Goal: Complete application form

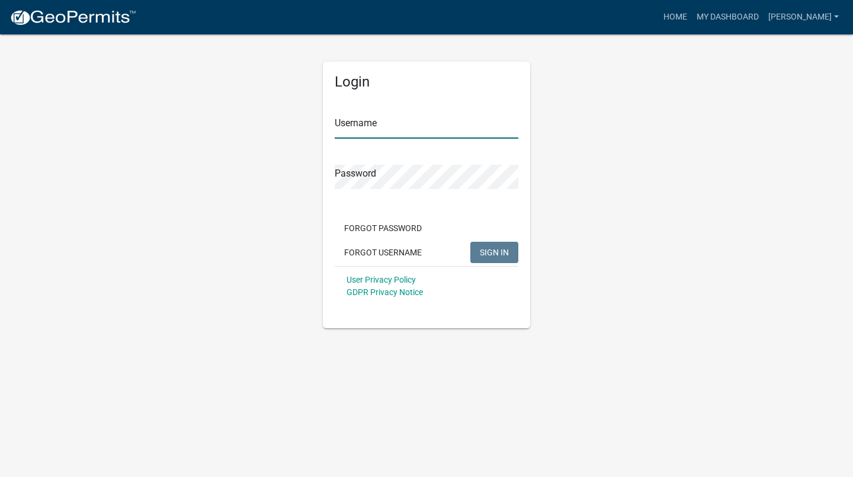
type input "[PERSON_NAME]"
click at [507, 250] on span "SIGN IN" at bounding box center [494, 251] width 29 height 9
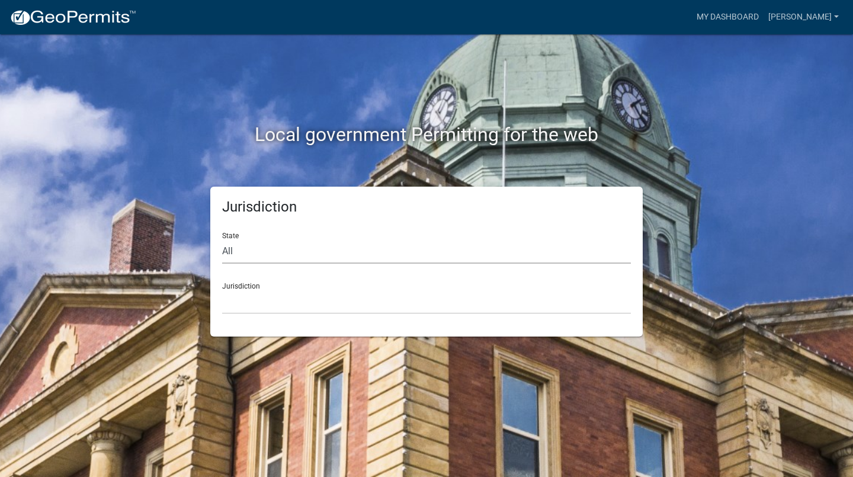
click at [440, 254] on select "All [US_STATE] [US_STATE] [US_STATE] [US_STATE] [US_STATE] [US_STATE] [US_STATE…" at bounding box center [426, 251] width 409 height 24
select select "[US_STATE]"
click at [222, 239] on select "All [US_STATE] [US_STATE] [US_STATE] [US_STATE] [US_STATE] [US_STATE] [US_STATE…" at bounding box center [426, 251] width 409 height 24
click at [281, 299] on select "[GEOGRAPHIC_DATA], [US_STATE][PERSON_NAME][GEOGRAPHIC_DATA], [US_STATE][PERSON_…" at bounding box center [426, 302] width 409 height 24
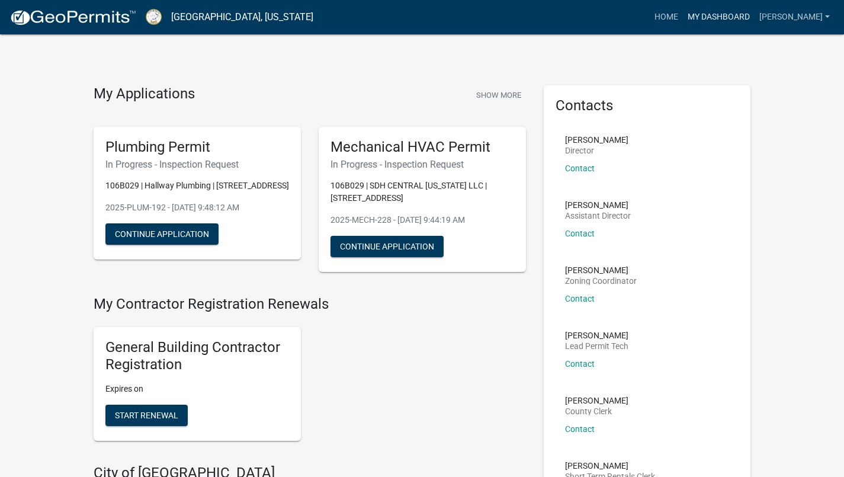
click at [750, 20] on link "My Dashboard" at bounding box center [719, 17] width 72 height 23
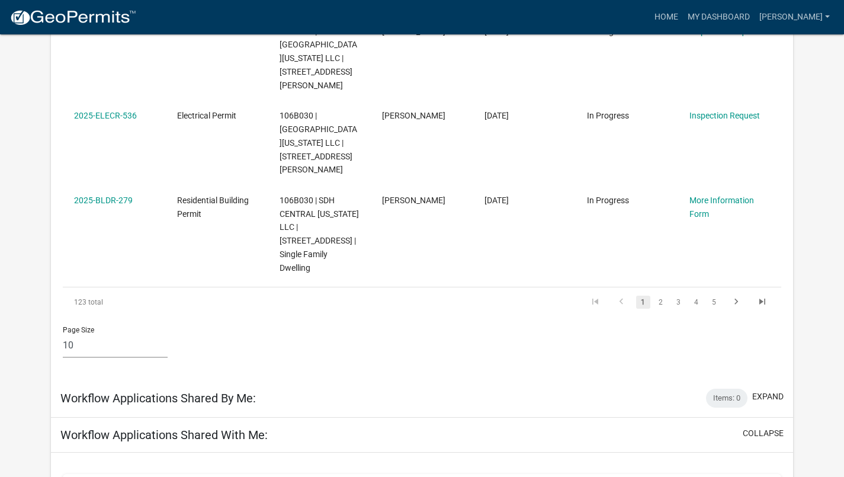
scroll to position [802, 0]
click at [661, 295] on link "2" at bounding box center [661, 301] width 14 height 13
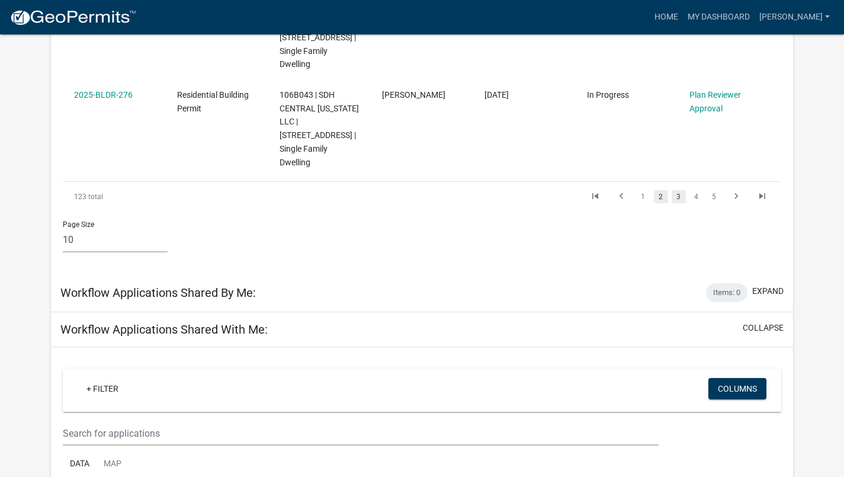
click at [678, 190] on link "3" at bounding box center [679, 196] width 14 height 13
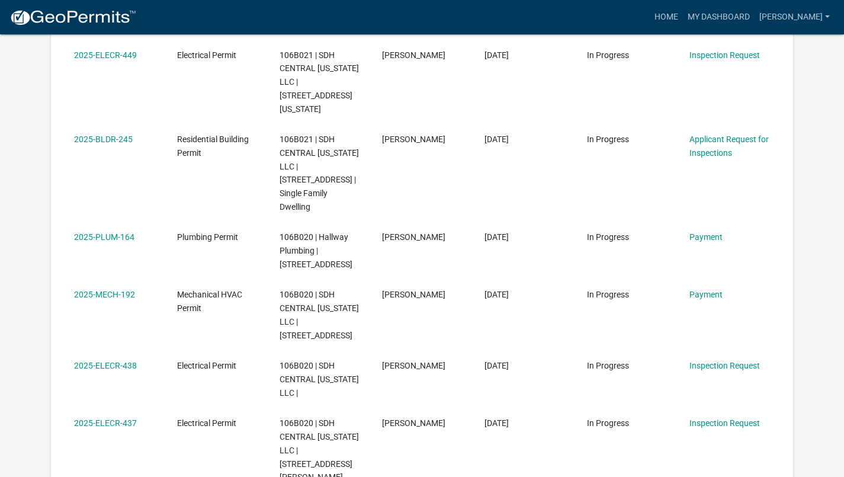
scroll to position [492, 0]
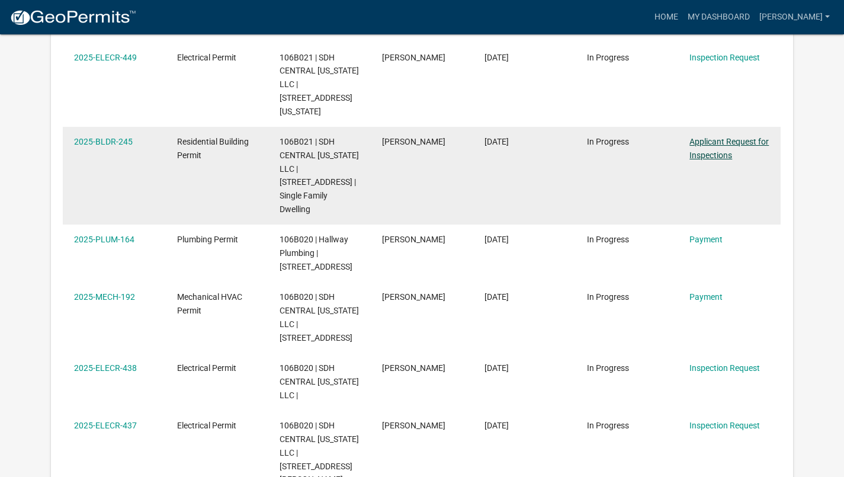
click at [721, 137] on link "Applicant Request for Inspections" at bounding box center [728, 148] width 79 height 23
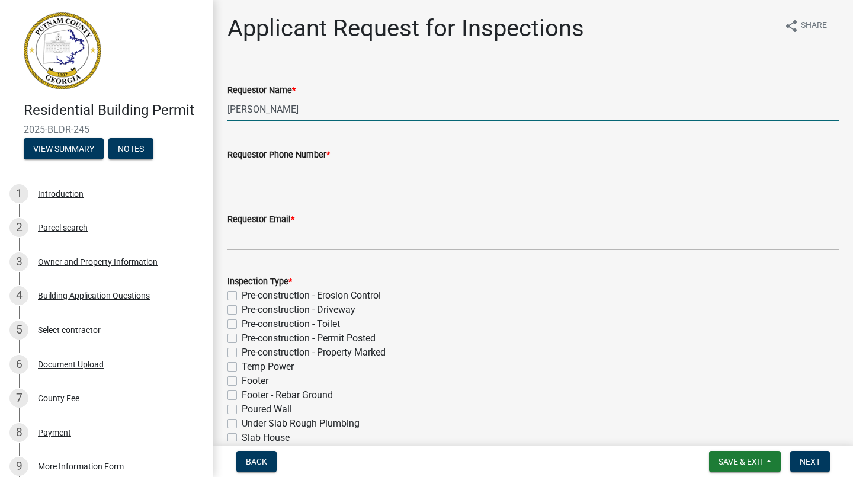
click at [376, 108] on input "[PERSON_NAME]" at bounding box center [532, 109] width 611 height 24
type input "M"
type input "[PERSON_NAME]"
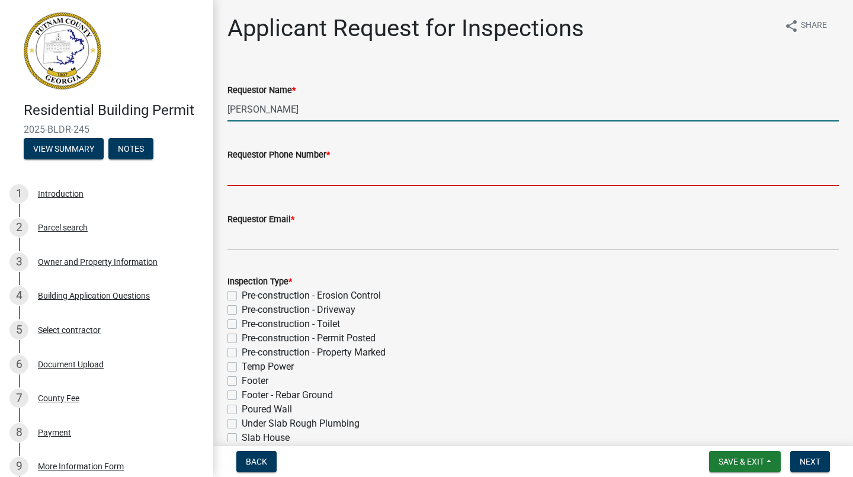
type input "[PHONE_NUMBER]"
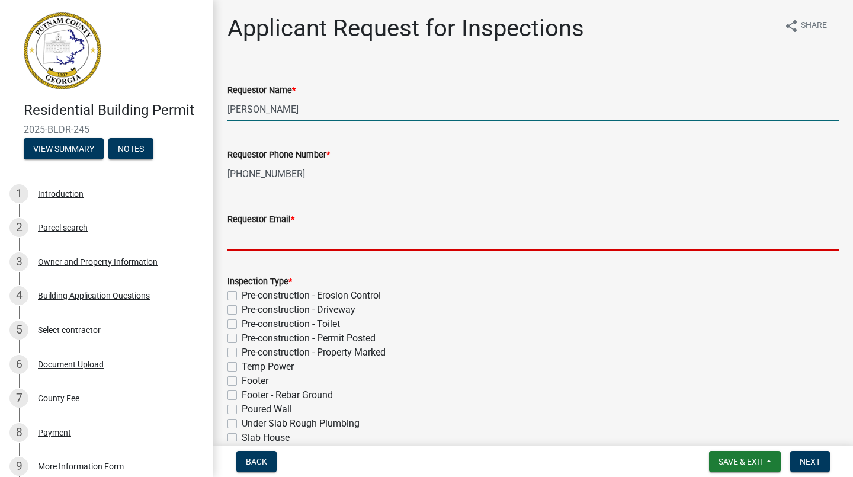
type input "[EMAIL_ADDRESS][DOMAIN_NAME]"
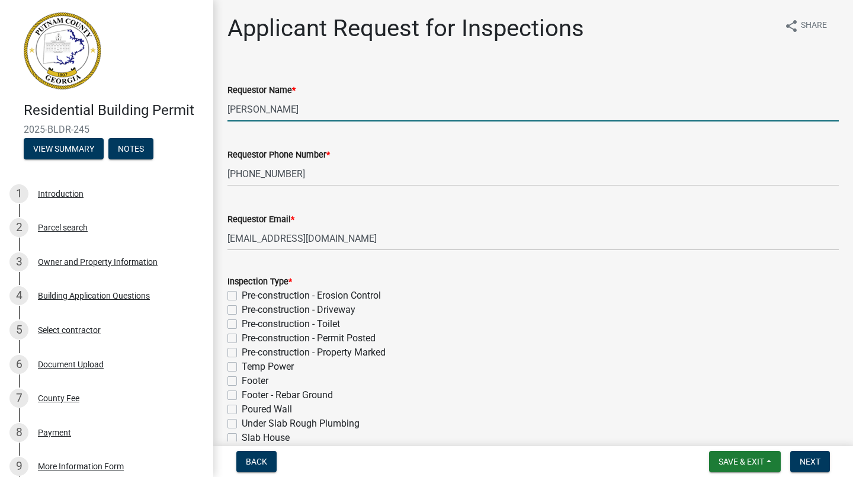
type input "[DATE]"
select select "10"
select select "2025"
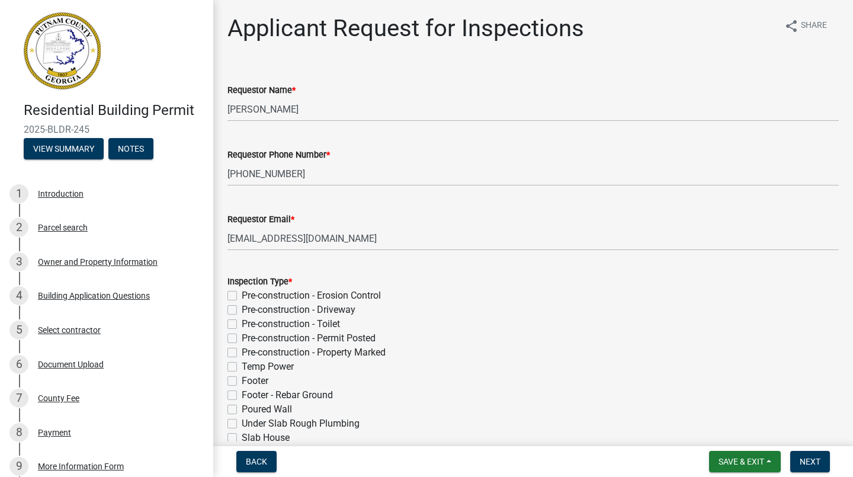
scroll to position [463, 0]
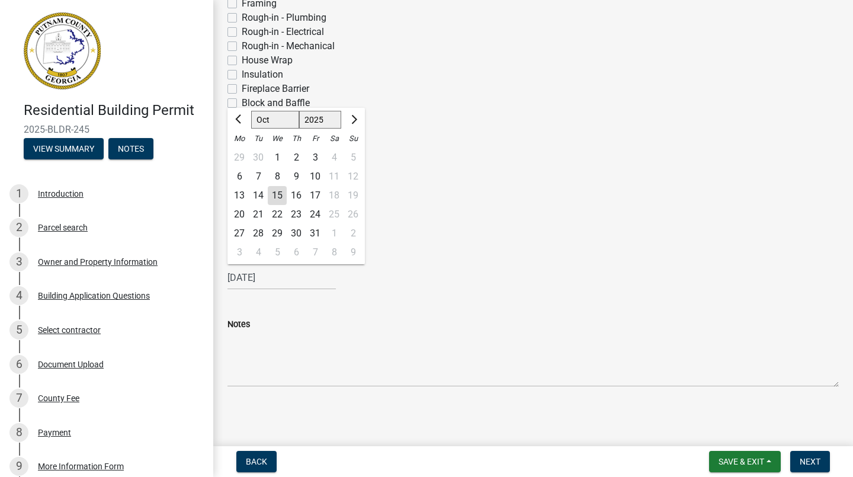
click at [297, 195] on div "16" at bounding box center [296, 195] width 19 height 19
type input "[DATE]"
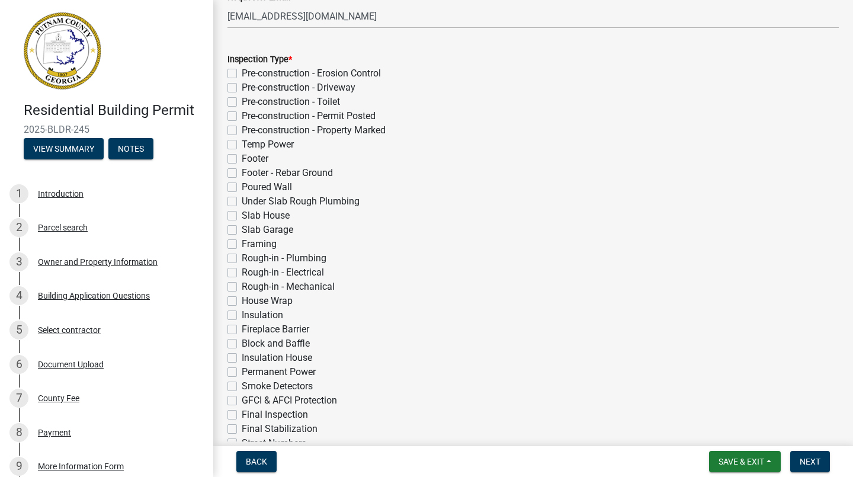
scroll to position [222, 0]
click at [242, 216] on label "Slab House" at bounding box center [266, 215] width 48 height 14
click at [242, 216] on input "Slab House" at bounding box center [246, 212] width 8 height 8
checkbox input "true"
checkbox input "false"
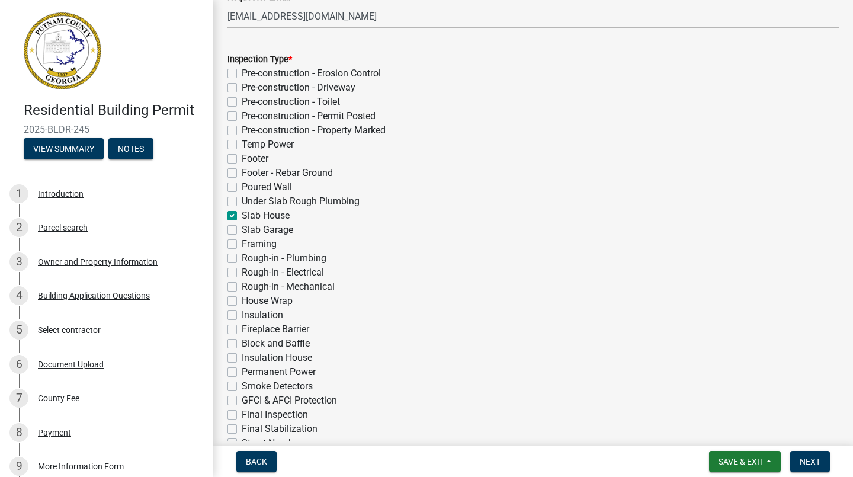
checkbox input "false"
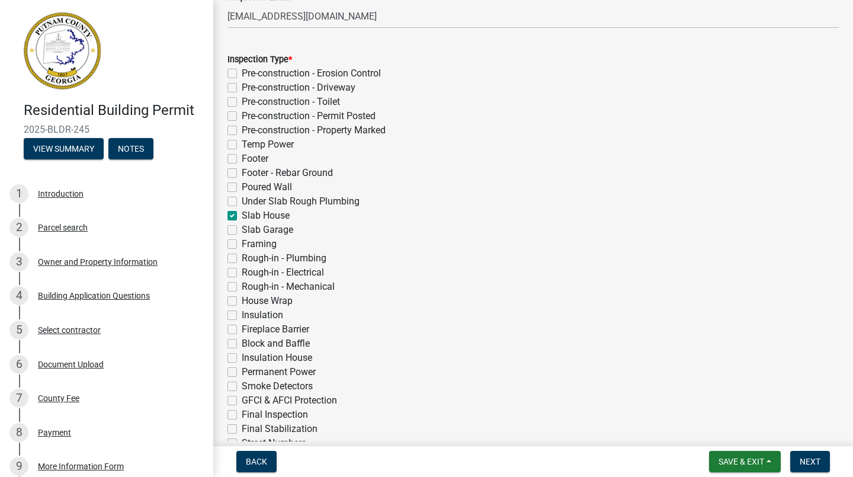
checkbox input "false"
checkbox input "true"
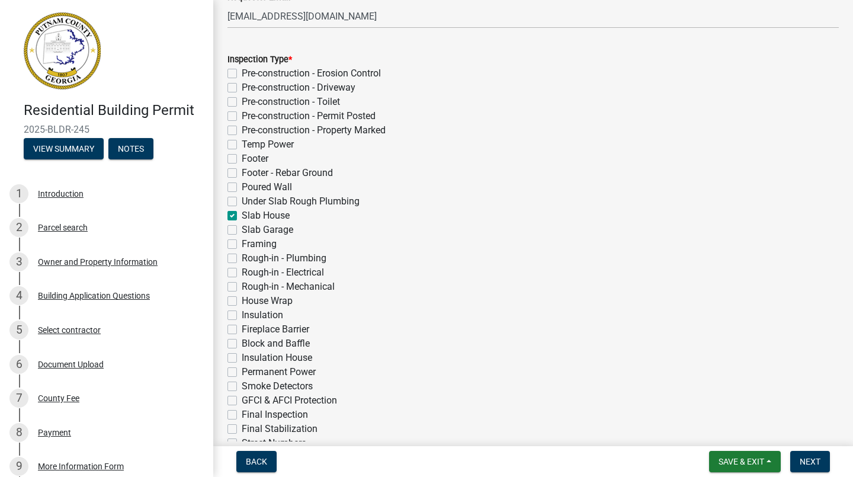
checkbox input "false"
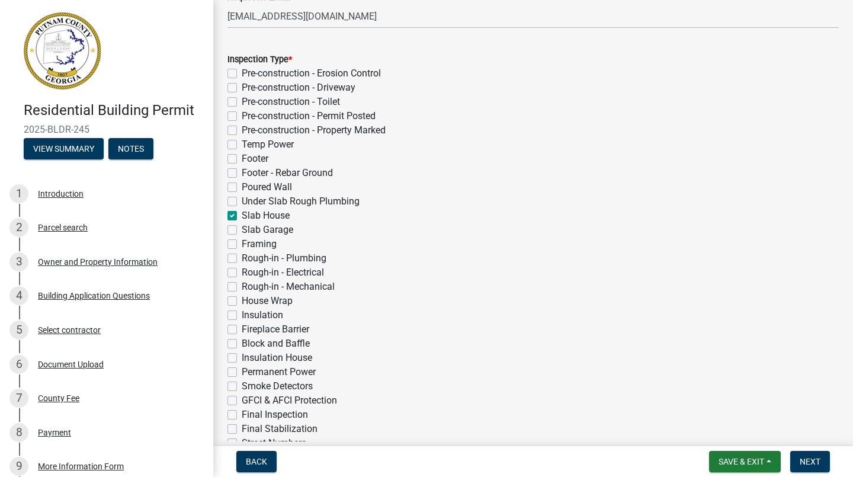
checkbox input "false"
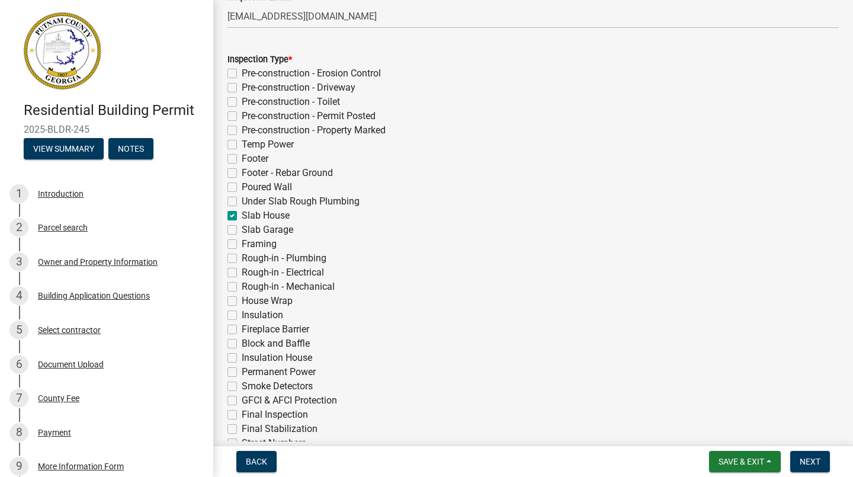
checkbox input "false"
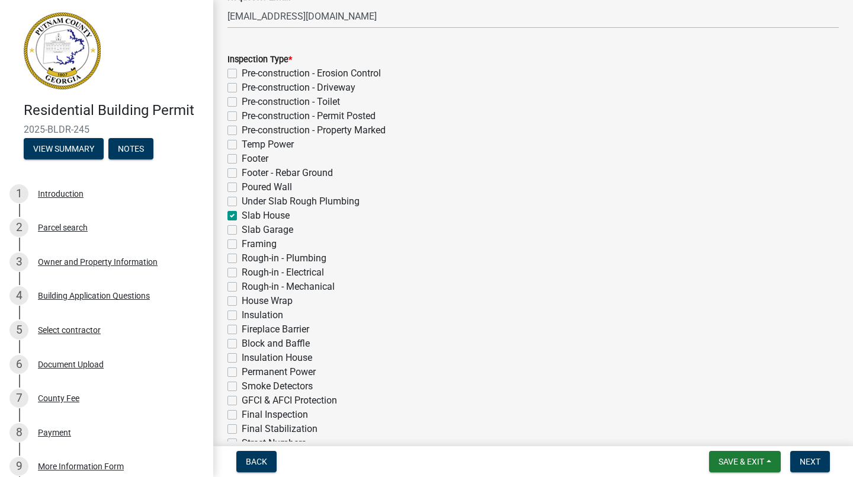
checkbox input "false"
click at [242, 230] on label "Slab Garage" at bounding box center [268, 230] width 52 height 14
click at [242, 230] on input "Slab Garage" at bounding box center [246, 227] width 8 height 8
checkbox input "true"
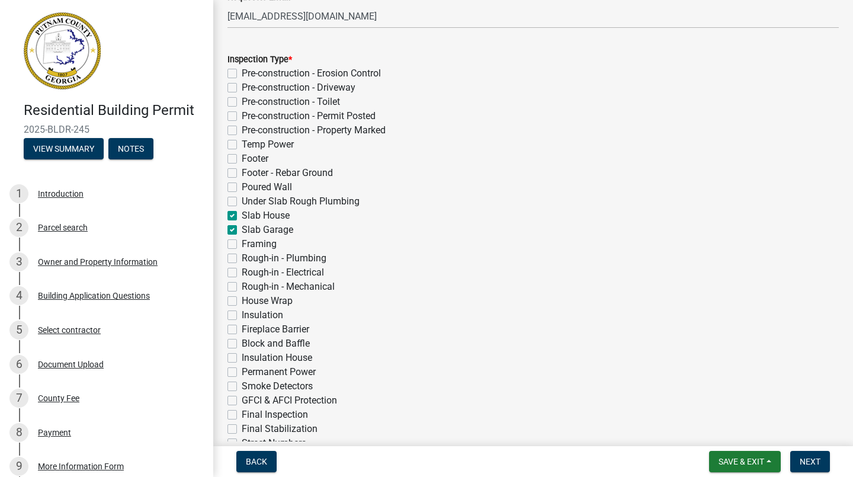
checkbox input "false"
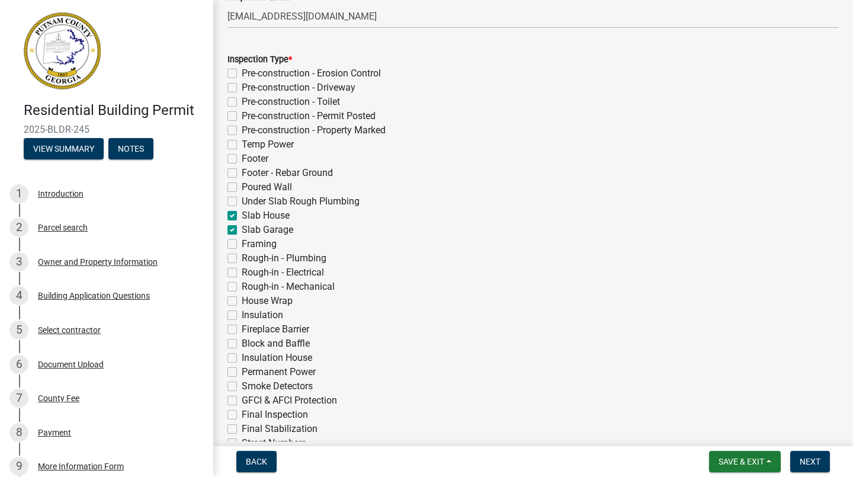
checkbox input "false"
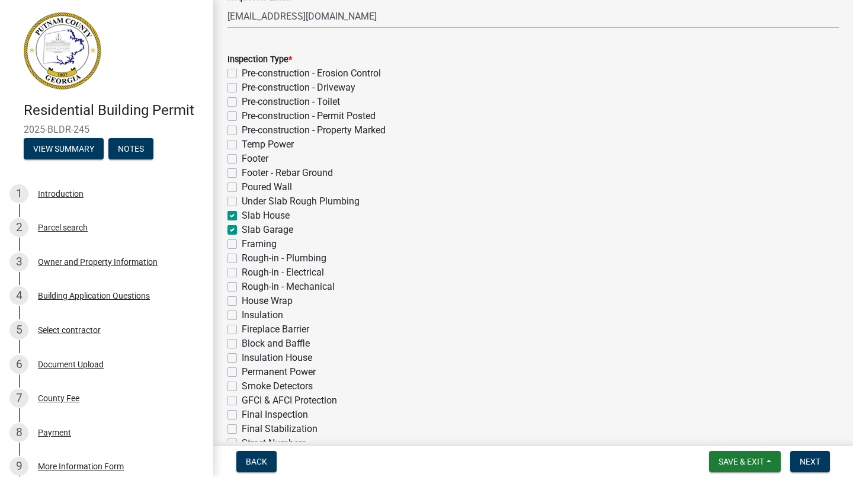
checkbox input "true"
checkbox input "false"
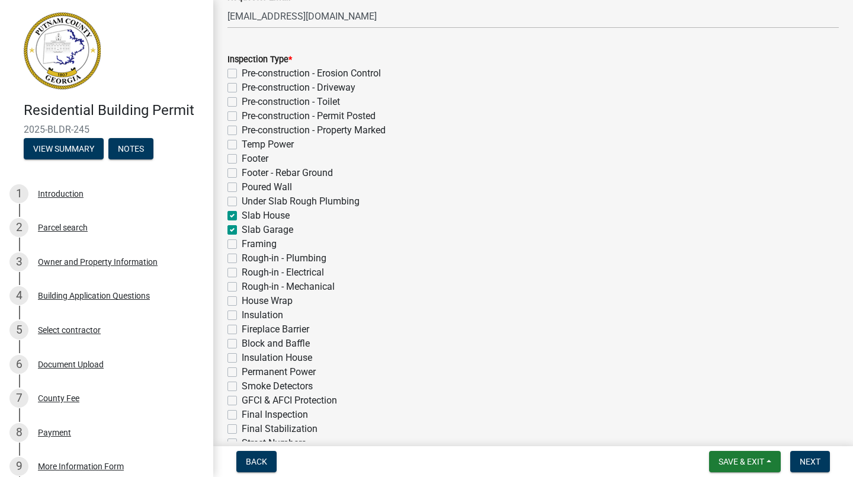
checkbox input "false"
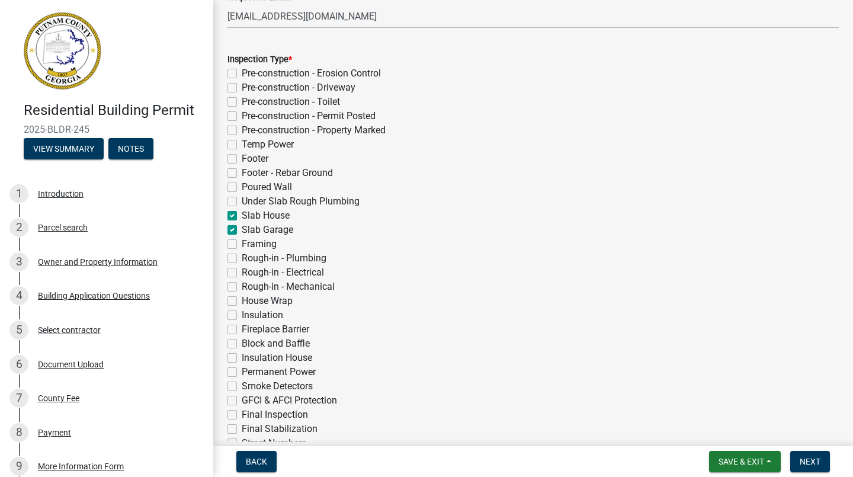
checkbox input "false"
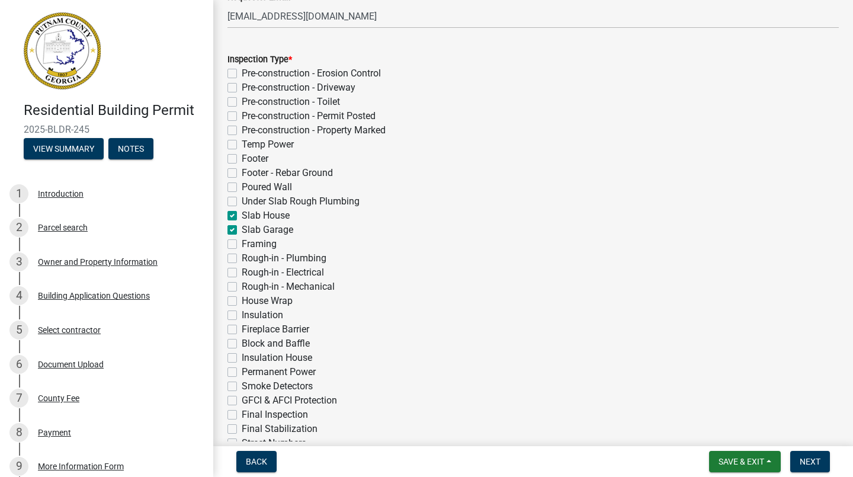
checkbox input "false"
click at [816, 464] on span "Next" at bounding box center [810, 461] width 21 height 9
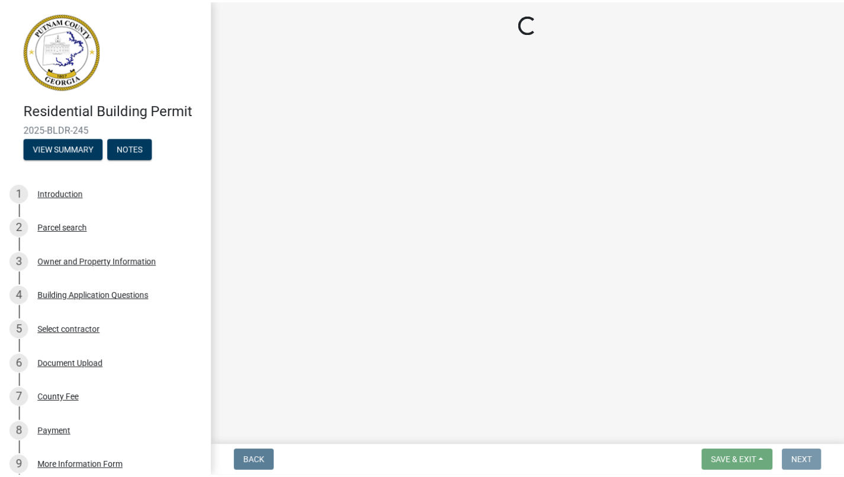
scroll to position [0, 0]
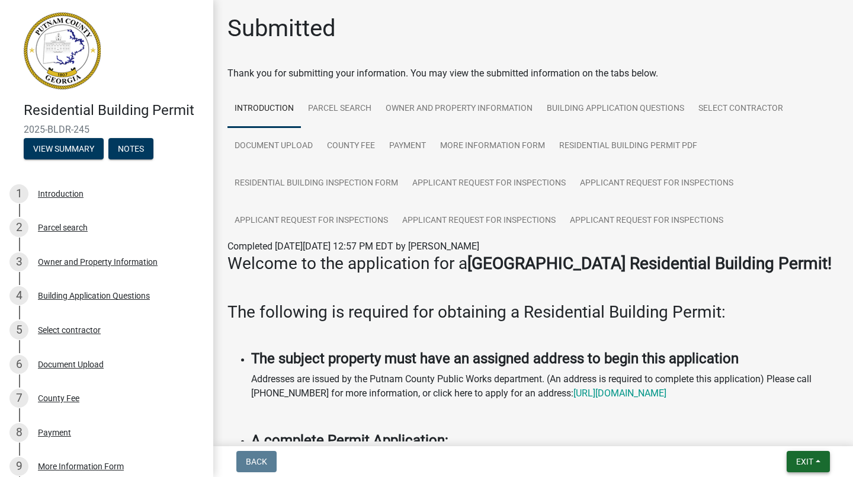
click at [804, 463] on span "Exit" at bounding box center [804, 461] width 17 height 9
click at [780, 438] on button "Save & Exit" at bounding box center [783, 430] width 95 height 28
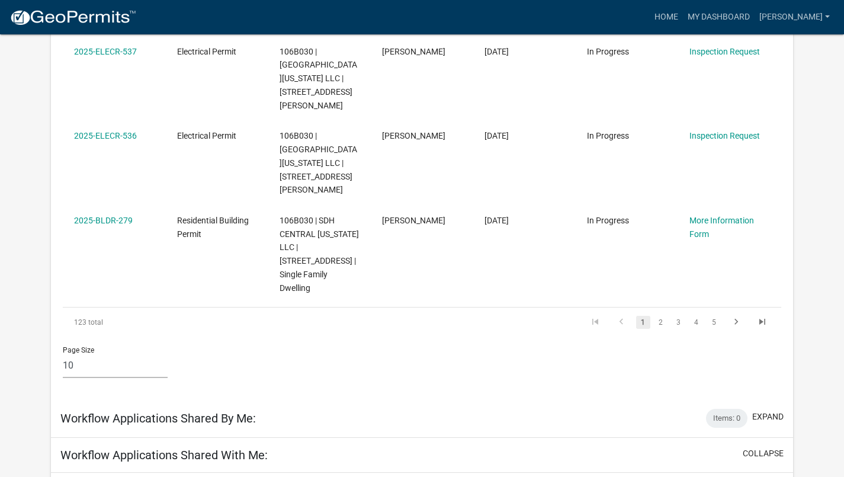
scroll to position [761, 0]
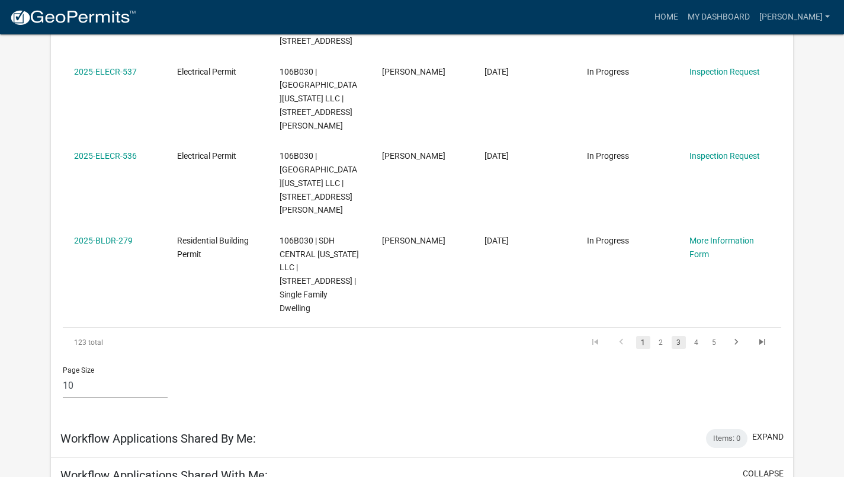
click at [678, 336] on link "3" at bounding box center [679, 342] width 14 height 13
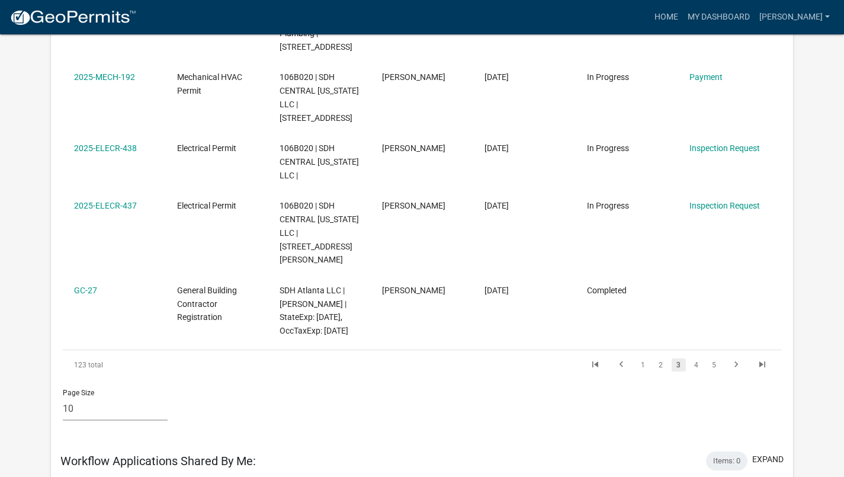
scroll to position [714, 0]
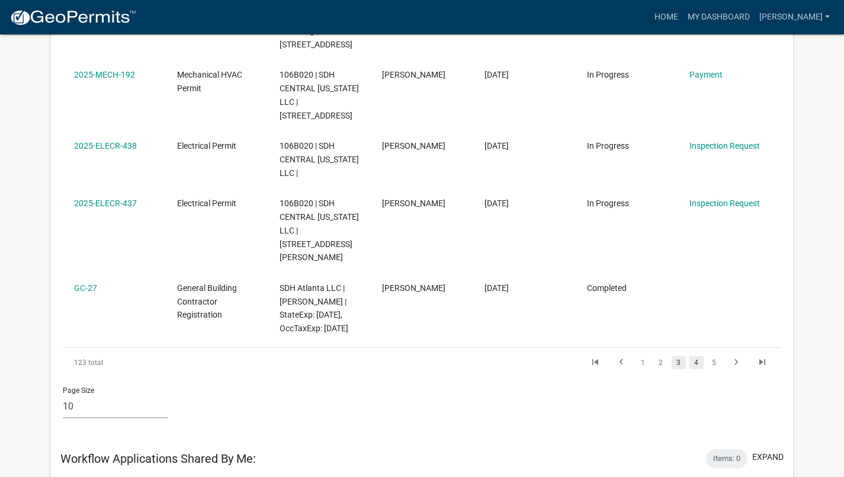
click at [696, 356] on link "4" at bounding box center [696, 362] width 14 height 13
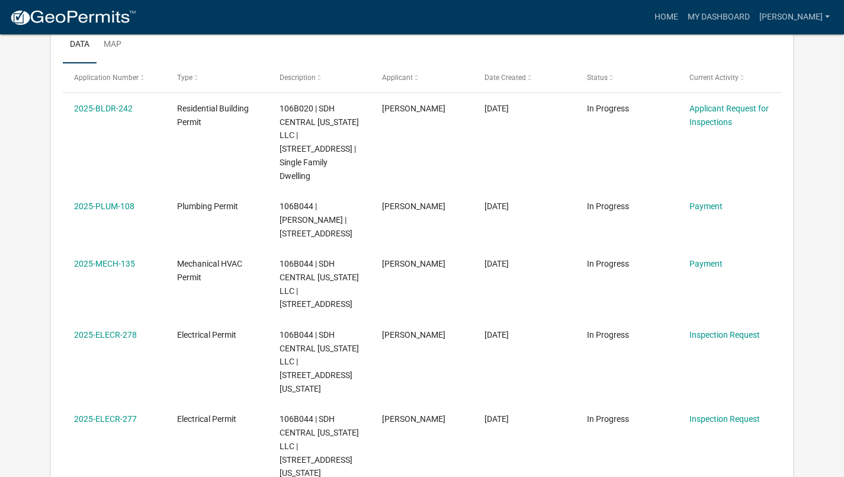
scroll to position [202, 0]
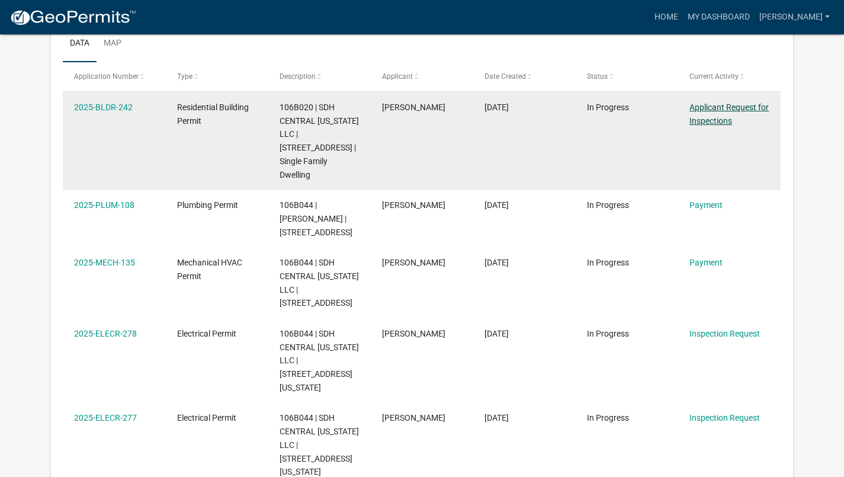
click at [726, 118] on link "Applicant Request for Inspections" at bounding box center [728, 113] width 79 height 23
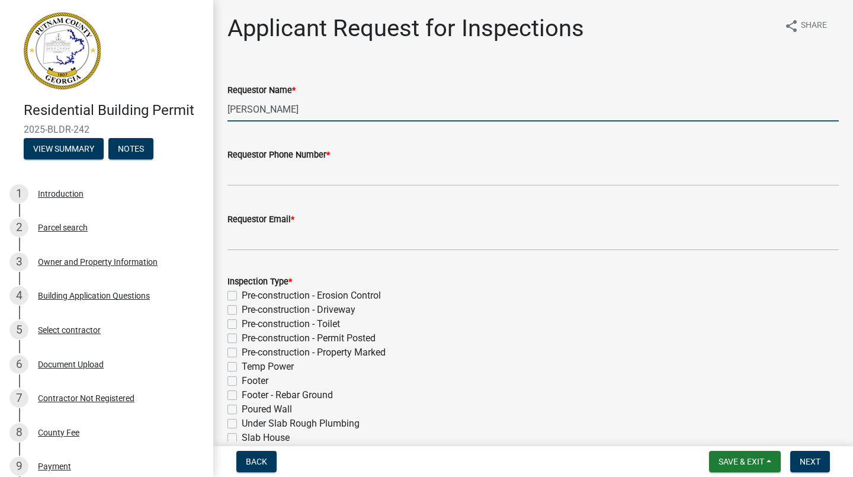
click at [388, 113] on input "[PERSON_NAME]" at bounding box center [532, 109] width 611 height 24
type input "M"
type input "[PERSON_NAME]"
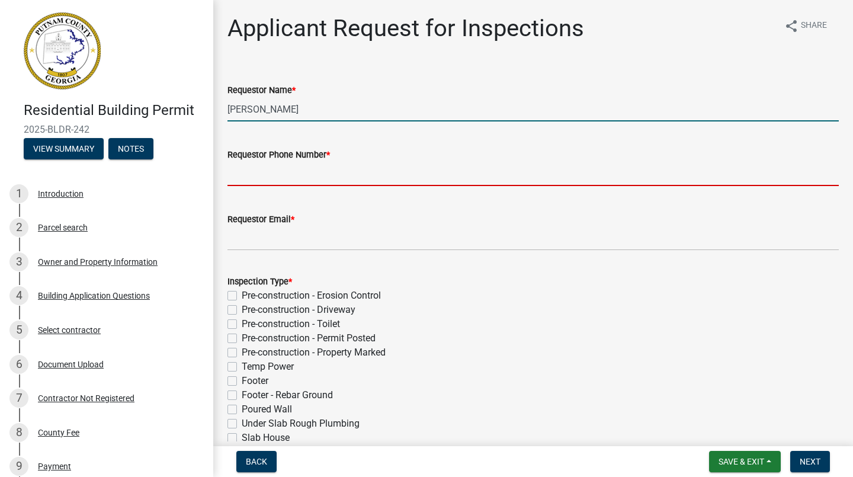
type input "[PHONE_NUMBER]"
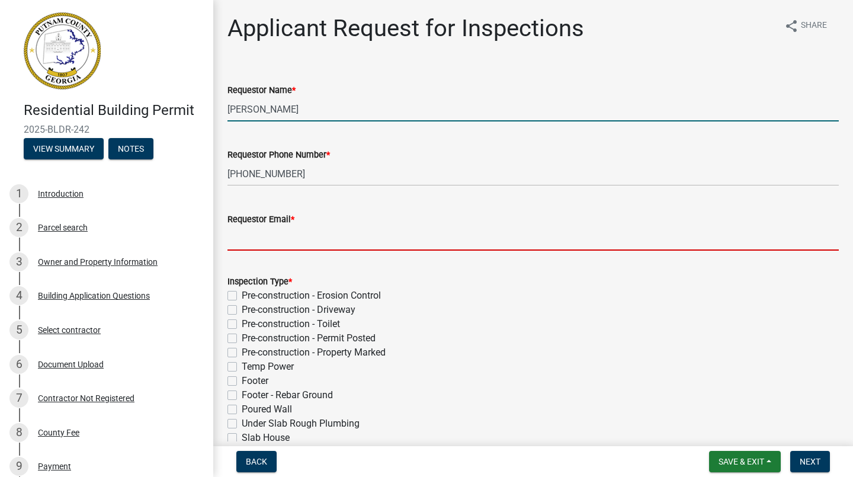
type input "[EMAIL_ADDRESS][DOMAIN_NAME]"
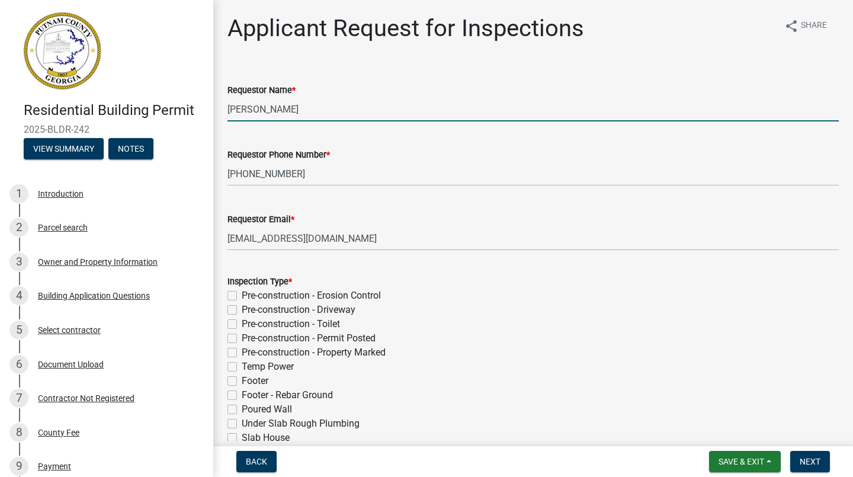
type input "[DATE]"
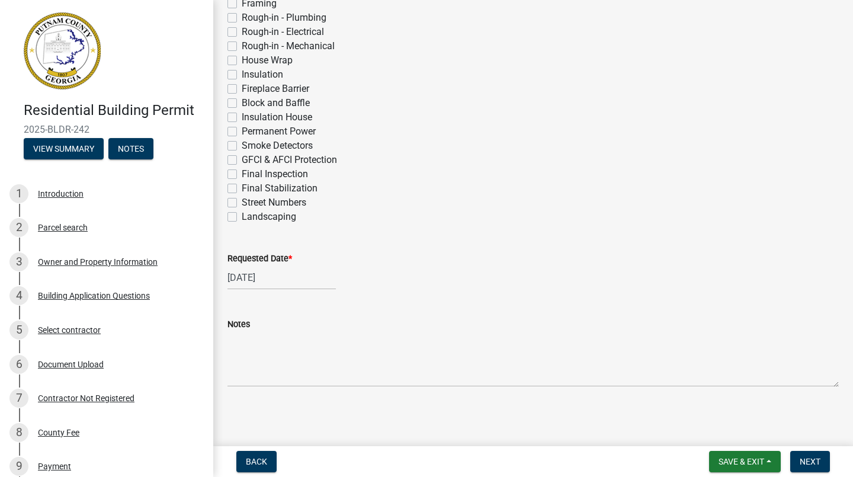
select select "10"
select select "2025"
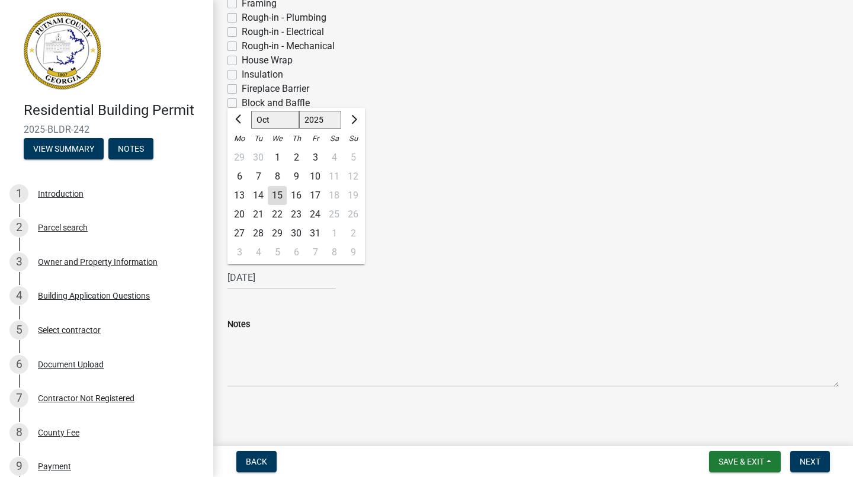
click at [300, 197] on div "16" at bounding box center [296, 195] width 19 height 19
type input "[DATE]"
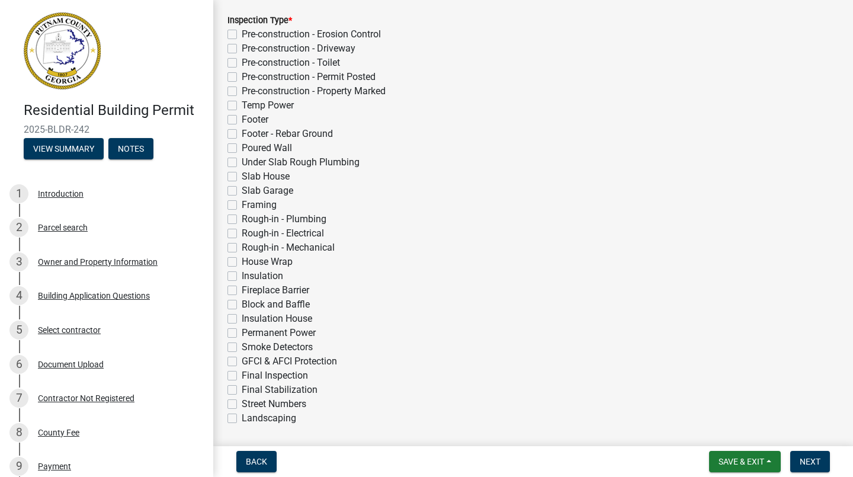
scroll to position [261, 0]
click at [242, 177] on label "Slab House" at bounding box center [266, 176] width 48 height 14
click at [242, 177] on input "Slab House" at bounding box center [246, 173] width 8 height 8
checkbox input "true"
checkbox input "false"
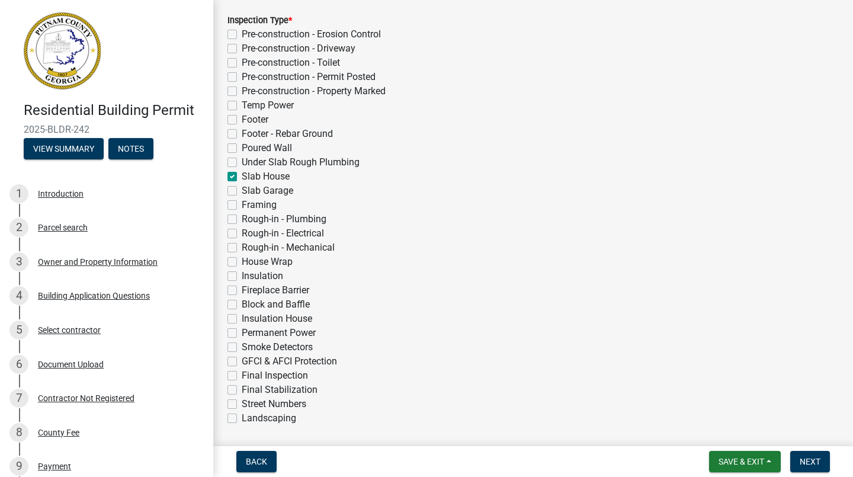
checkbox input "false"
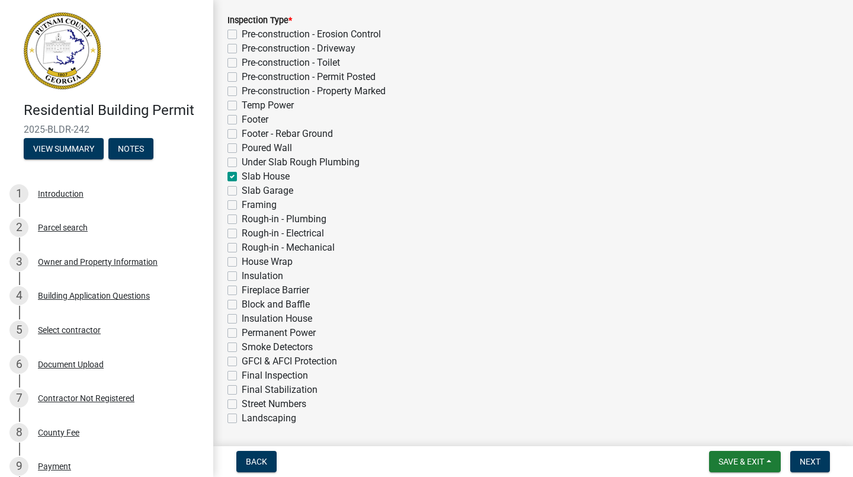
checkbox input "false"
checkbox input "true"
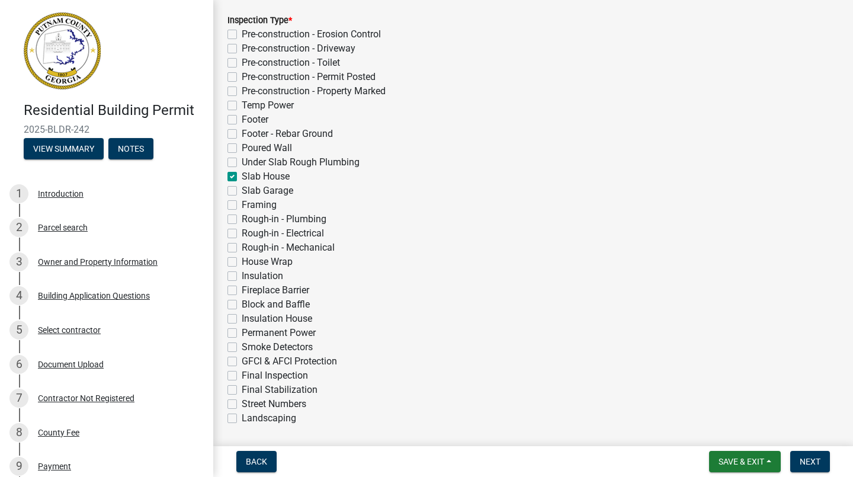
checkbox input "false"
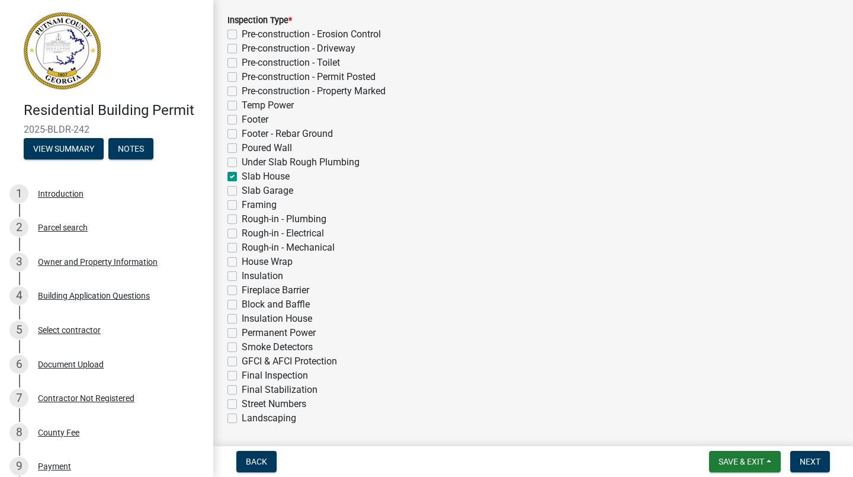
checkbox input "false"
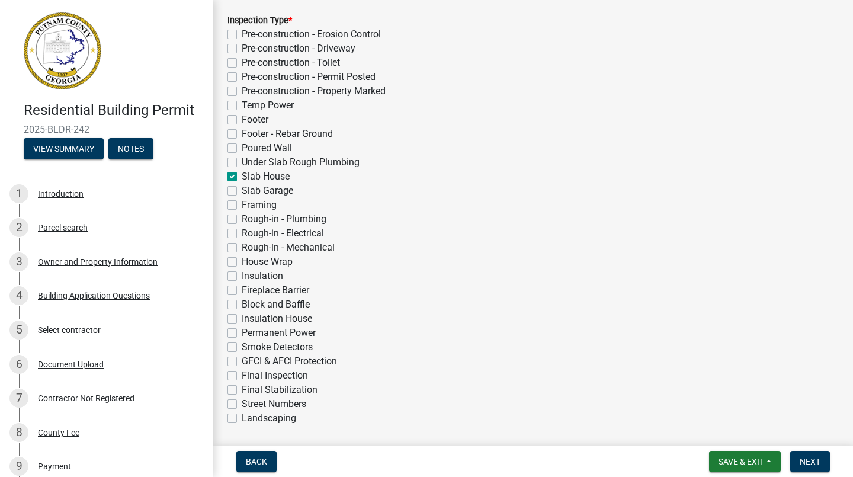
checkbox input "false"
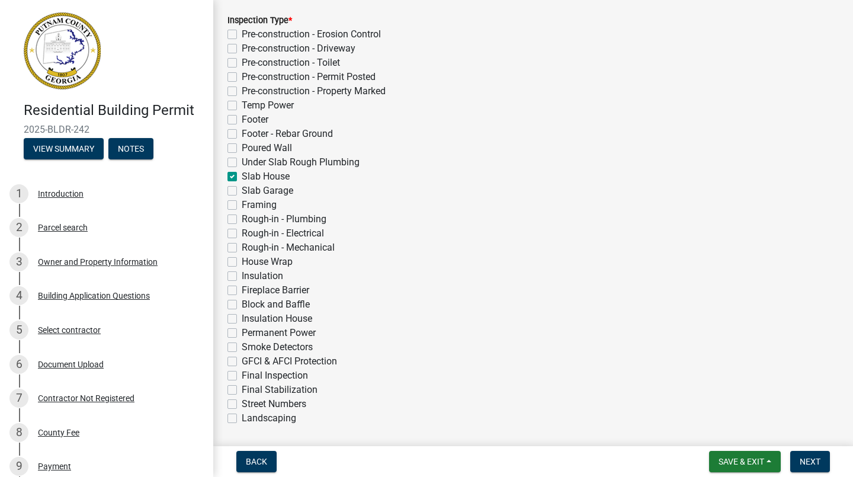
checkbox input "false"
click at [242, 191] on label "Slab Garage" at bounding box center [268, 191] width 52 height 14
click at [242, 191] on input "Slab Garage" at bounding box center [246, 188] width 8 height 8
checkbox input "true"
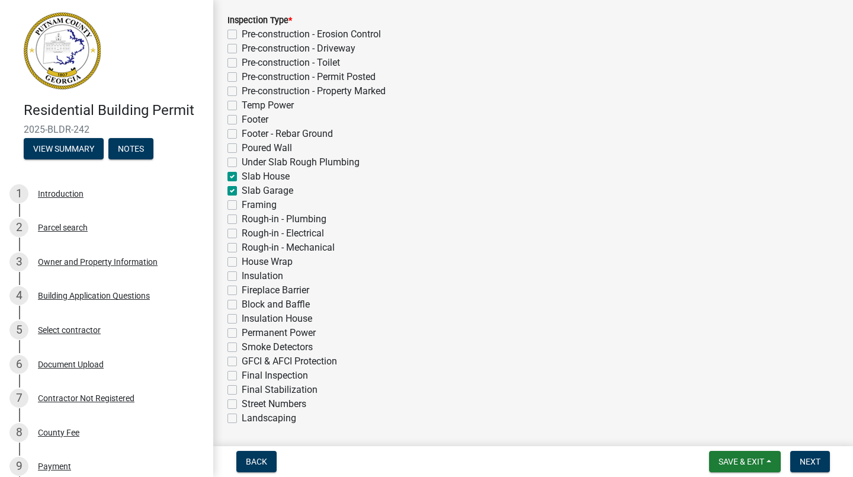
checkbox input "false"
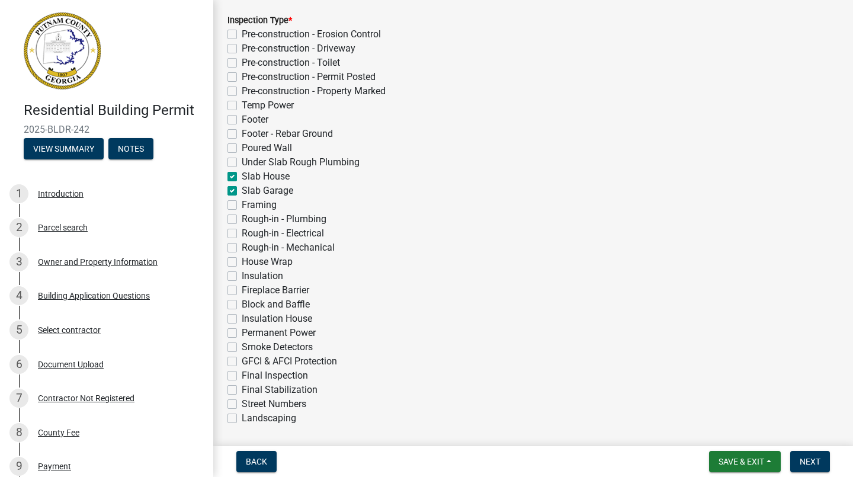
checkbox input "false"
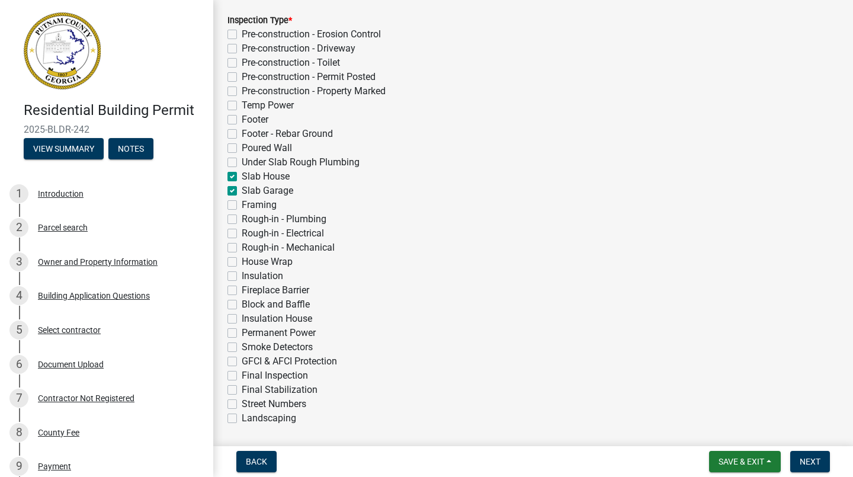
checkbox input "true"
checkbox input "false"
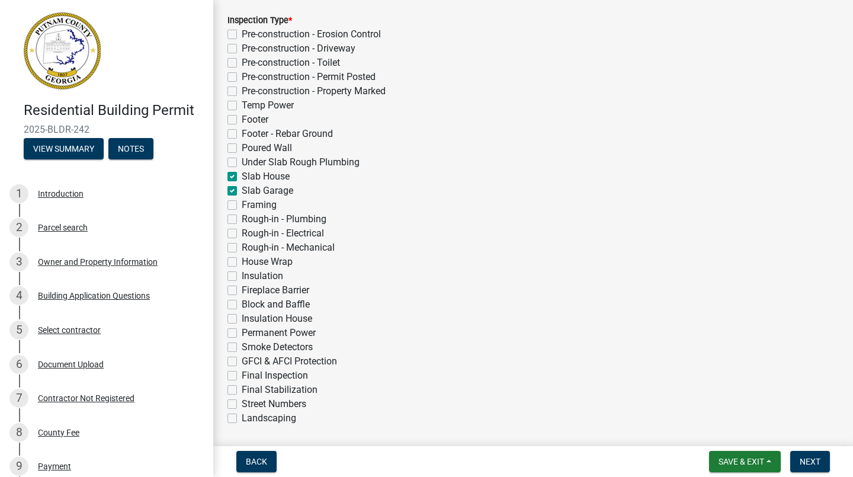
checkbox input "false"
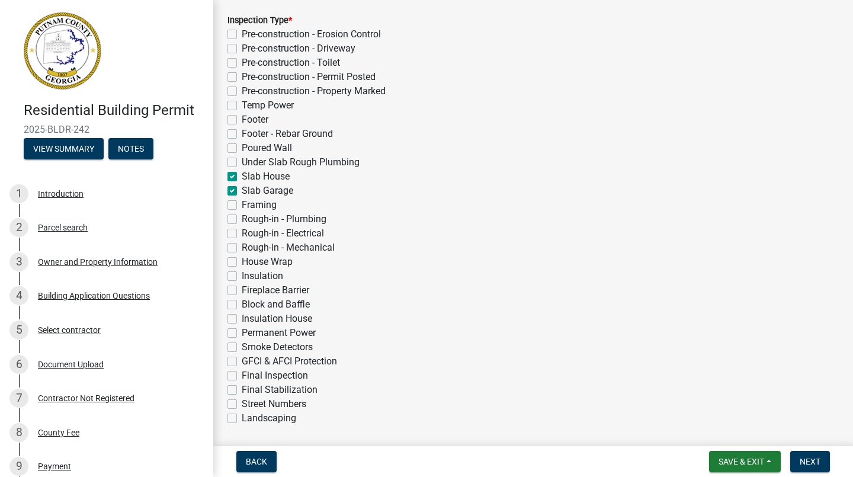
checkbox input "false"
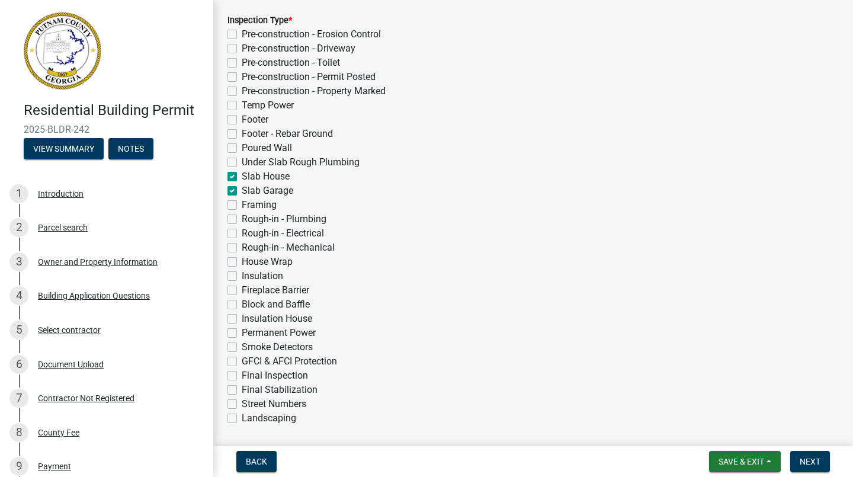
checkbox input "false"
click at [813, 463] on span "Next" at bounding box center [810, 461] width 21 height 9
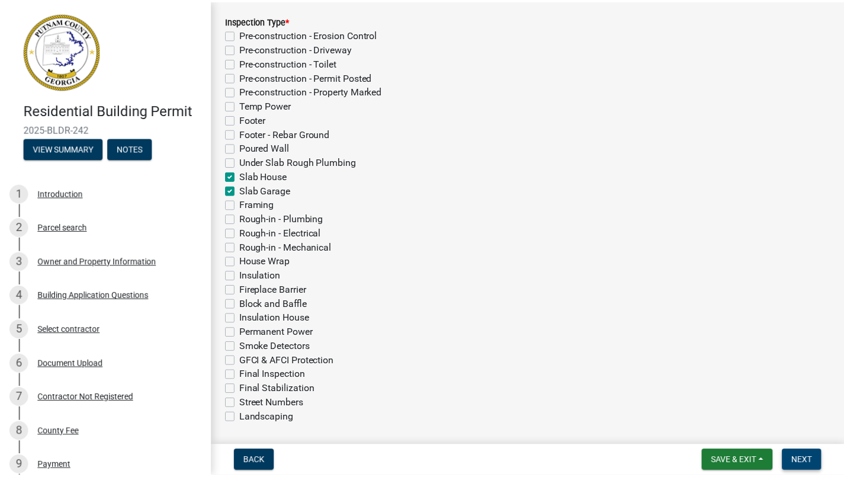
scroll to position [0, 0]
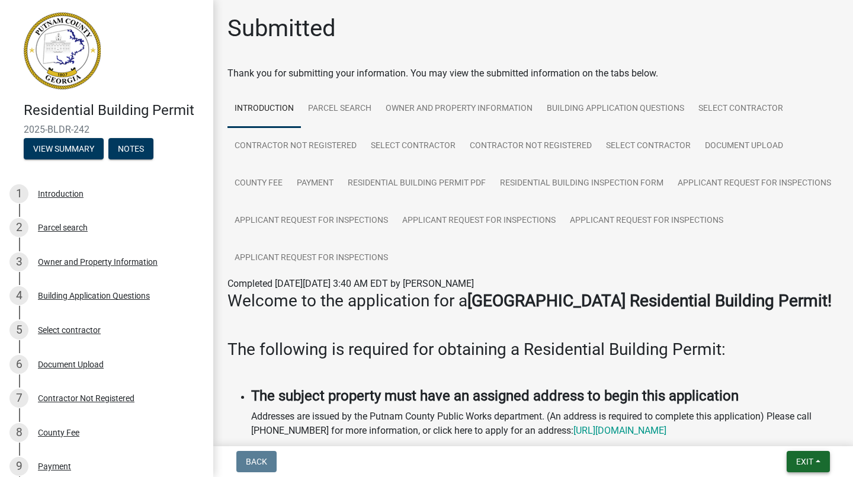
click at [809, 463] on span "Exit" at bounding box center [804, 461] width 17 height 9
click at [789, 438] on button "Save & Exit" at bounding box center [783, 430] width 95 height 28
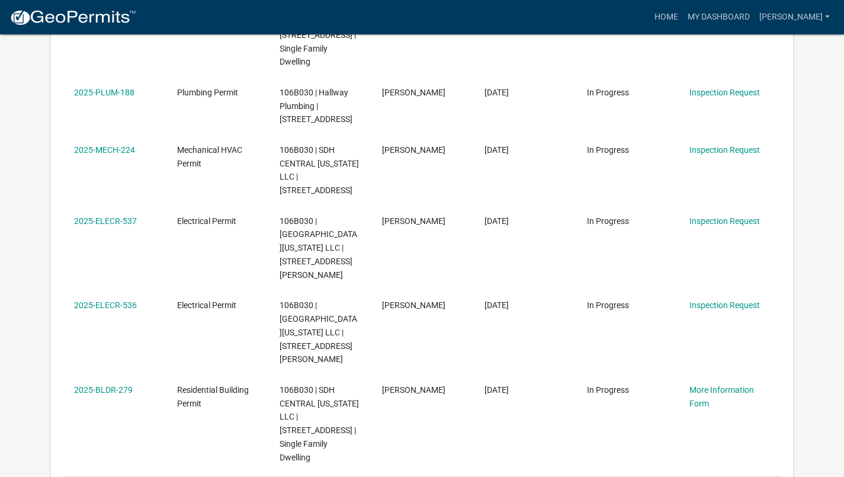
scroll to position [633, 0]
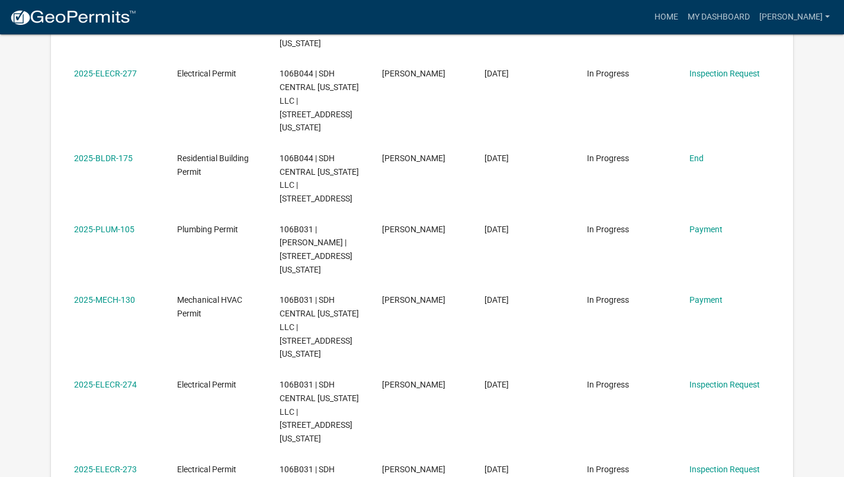
scroll to position [562, 0]
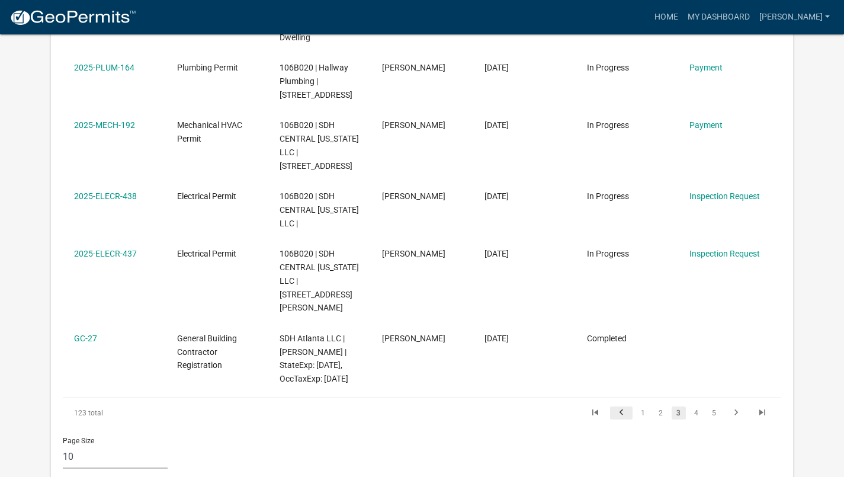
scroll to position [670, 0]
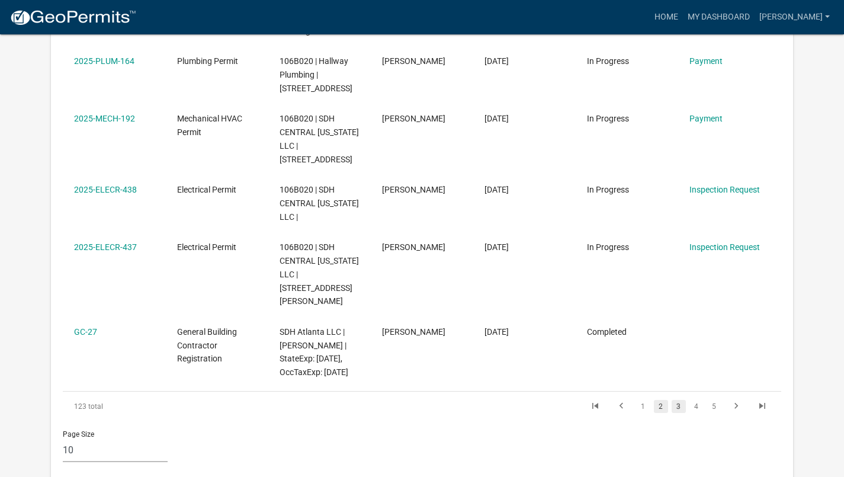
click at [660, 400] on link "2" at bounding box center [661, 406] width 14 height 13
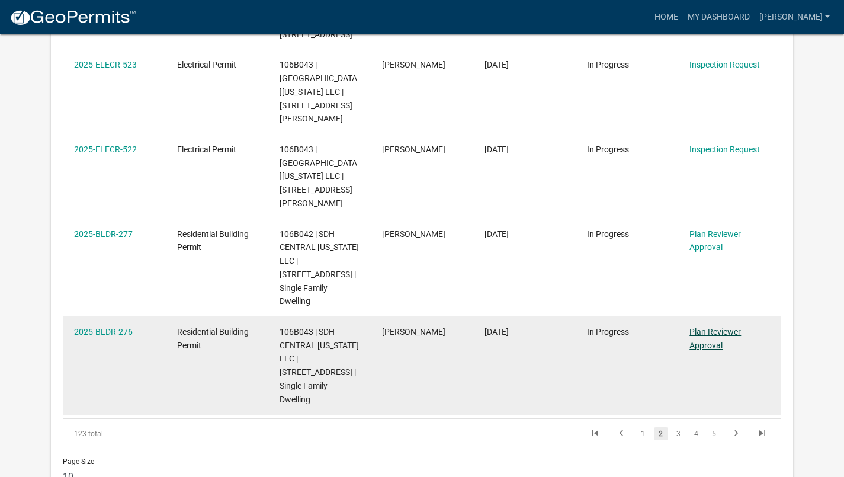
click at [717, 327] on link "Plan Reviewer Approval" at bounding box center [715, 338] width 52 height 23
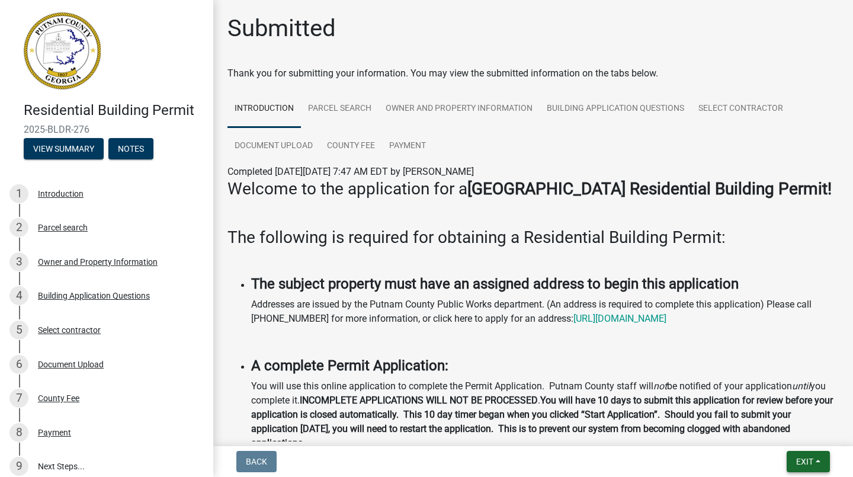
click at [818, 461] on button "Exit" at bounding box center [808, 461] width 43 height 21
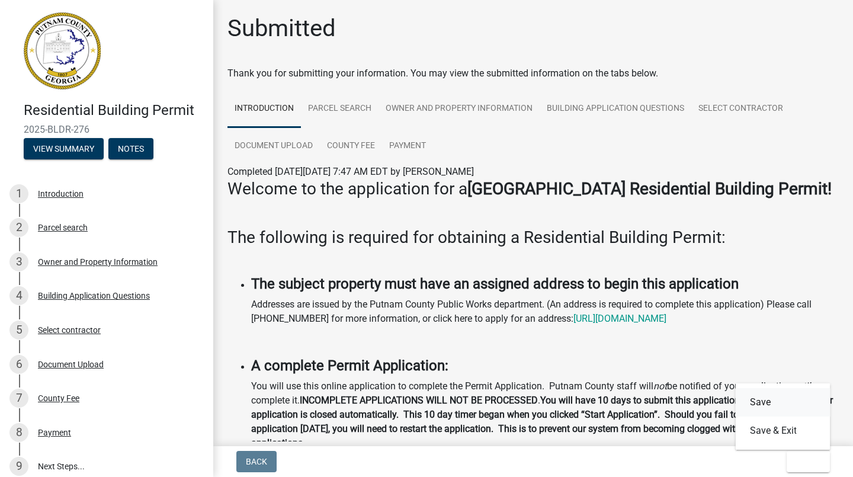
click at [769, 401] on button "Save" at bounding box center [783, 402] width 95 height 28
